Goal: Task Accomplishment & Management: Use online tool/utility

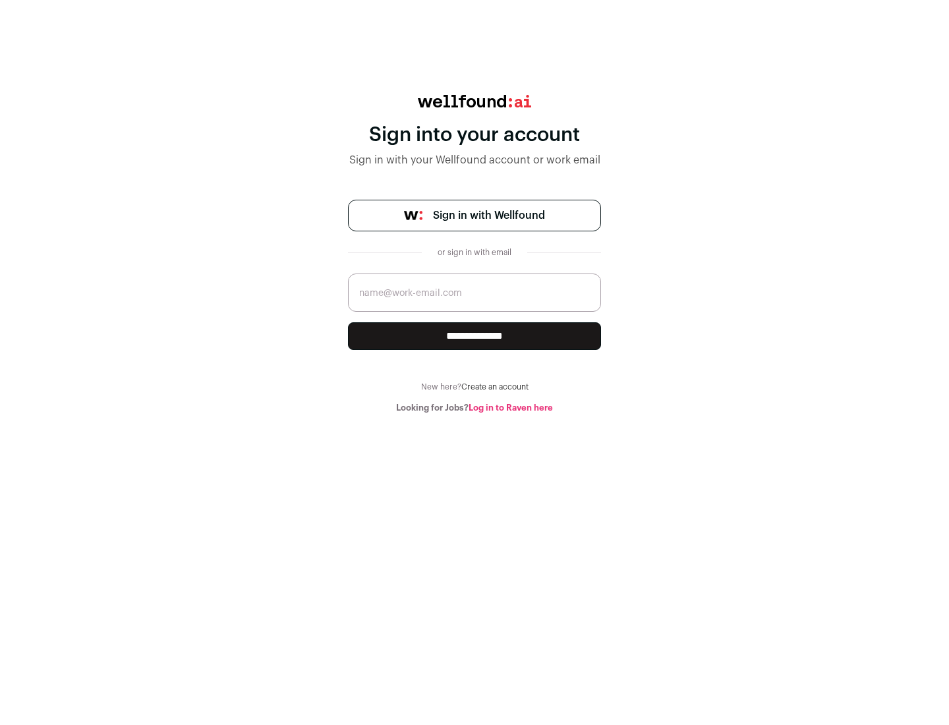
click at [488, 216] on span "Sign in with Wellfound" at bounding box center [489, 216] width 112 height 16
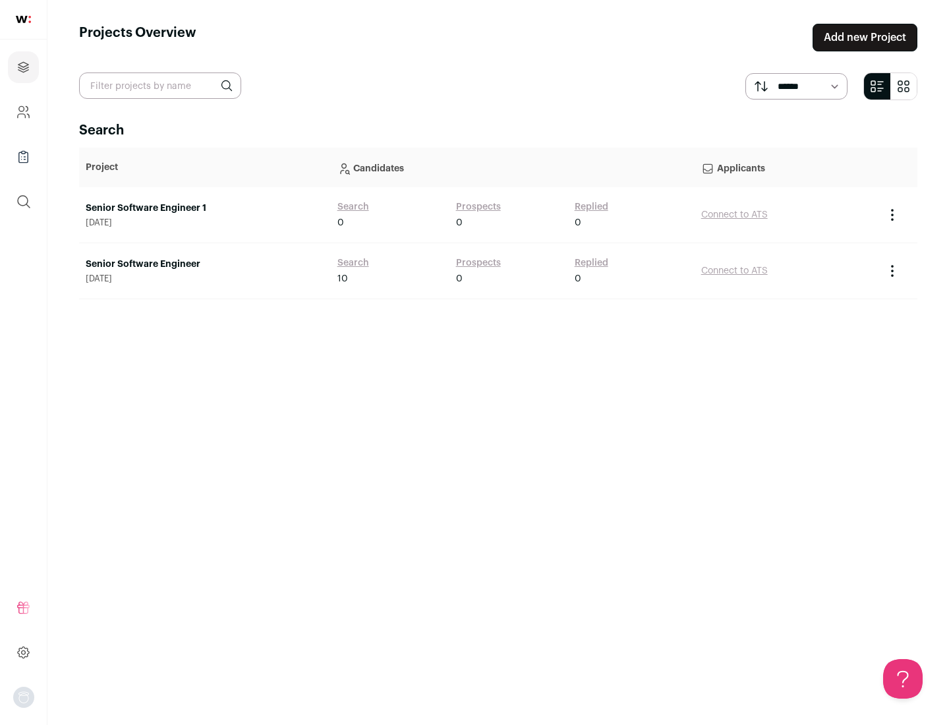
click at [204, 264] on link "Senior Software Engineer" at bounding box center [205, 264] width 239 height 13
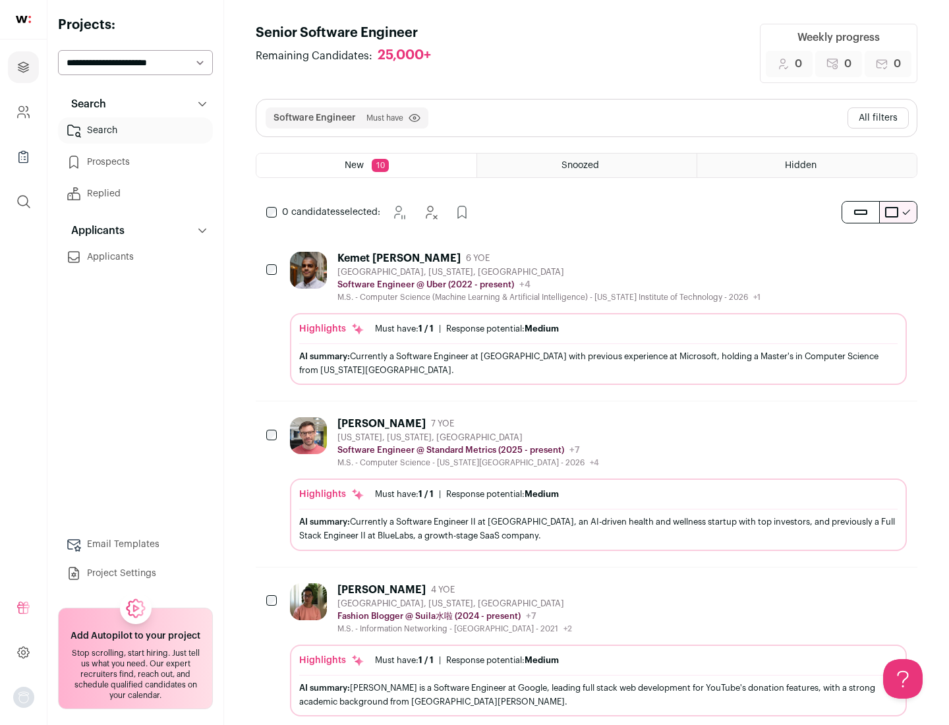
click at [587, 318] on div "Highlights Must have: 1 / 1 How many must haves have been fulfilled? | Response…" at bounding box center [598, 349] width 617 height 72
